Goal: Task Accomplishment & Management: Manage account settings

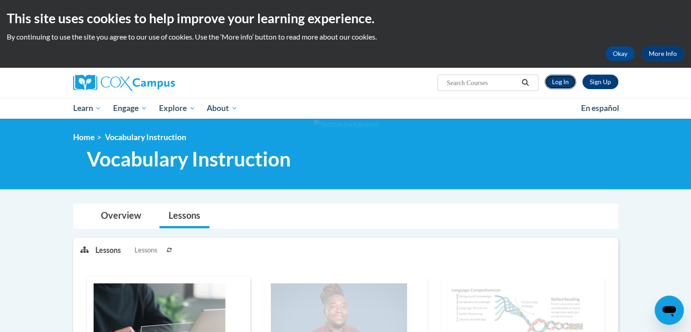
click at [562, 82] on link "Log In" at bounding box center [560, 82] width 31 height 15
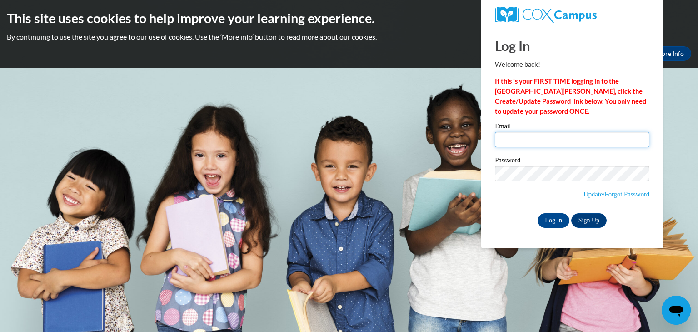
type input "vnhom1s@gsed.semo.edu"
click at [549, 211] on div "Email vnhom1s@gsed.semo.edu Password Update/Forgot Password Log In Sign Up OR" at bounding box center [572, 175] width 155 height 105
click at [554, 217] on input "Log In" at bounding box center [554, 220] width 32 height 15
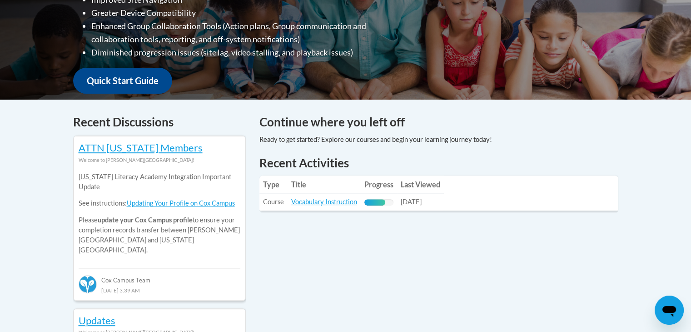
scroll to position [294, 0]
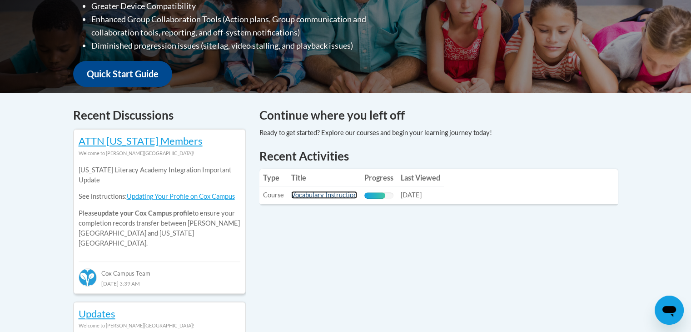
click at [313, 194] on link "Vocabulary Instruction" at bounding box center [324, 195] width 66 height 8
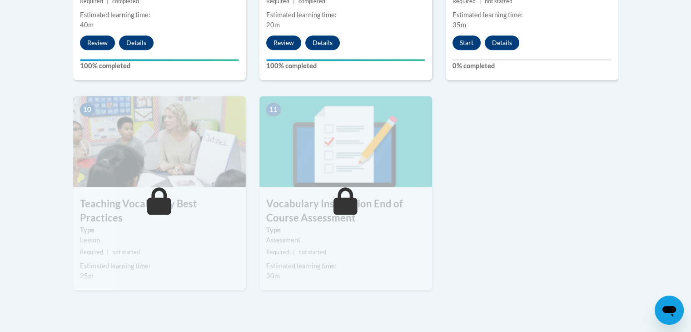
scroll to position [963, 0]
